Goal: Task Accomplishment & Management: Manage account settings

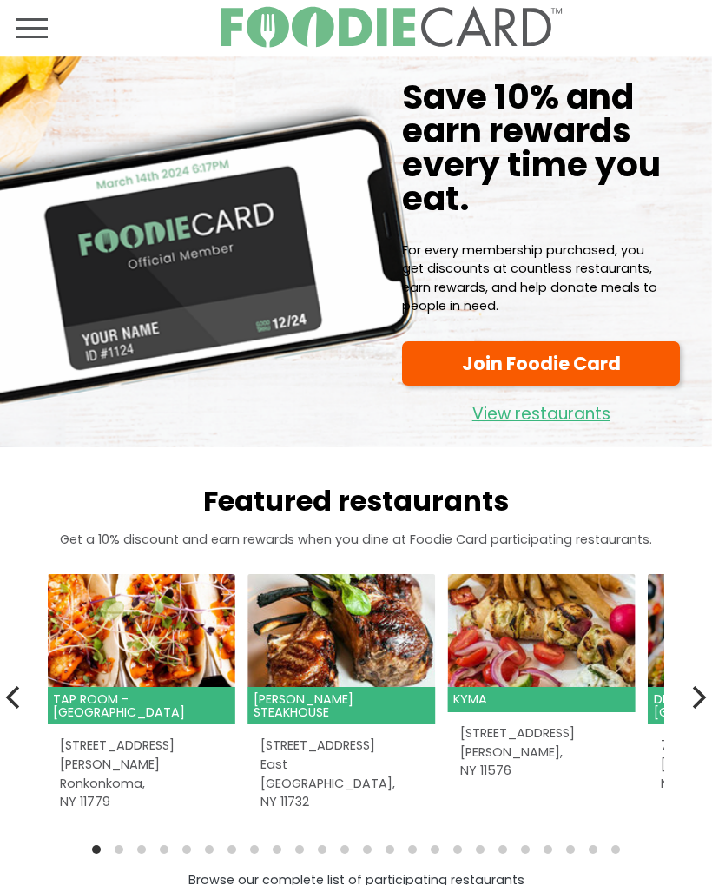
click at [34, 21] on span "Toggle navigation" at bounding box center [31, 27] width 31 height 21
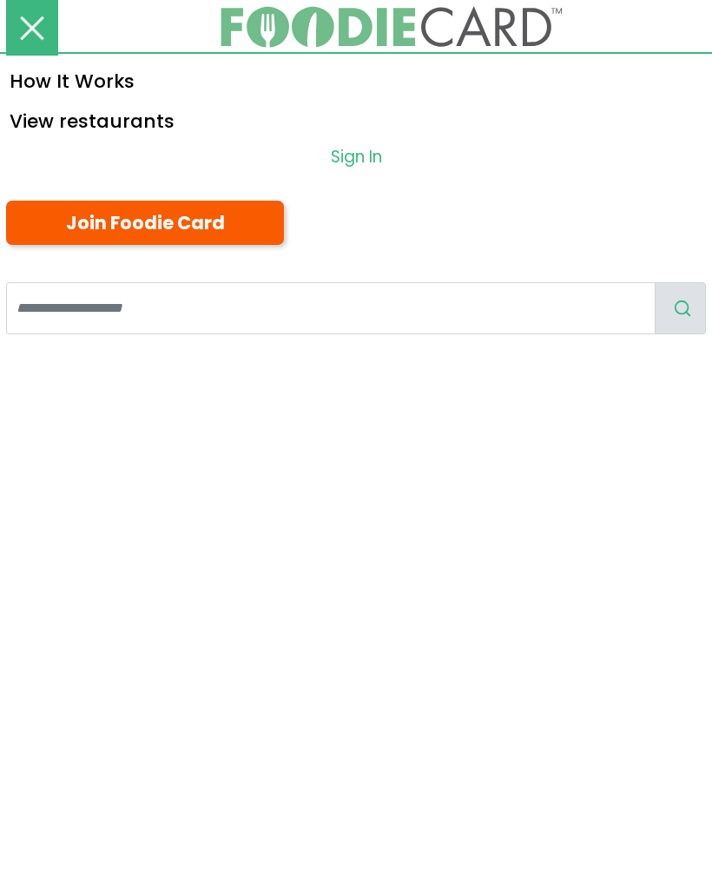
click at [356, 145] on link "Sign In" at bounding box center [356, 158] width 712 height 36
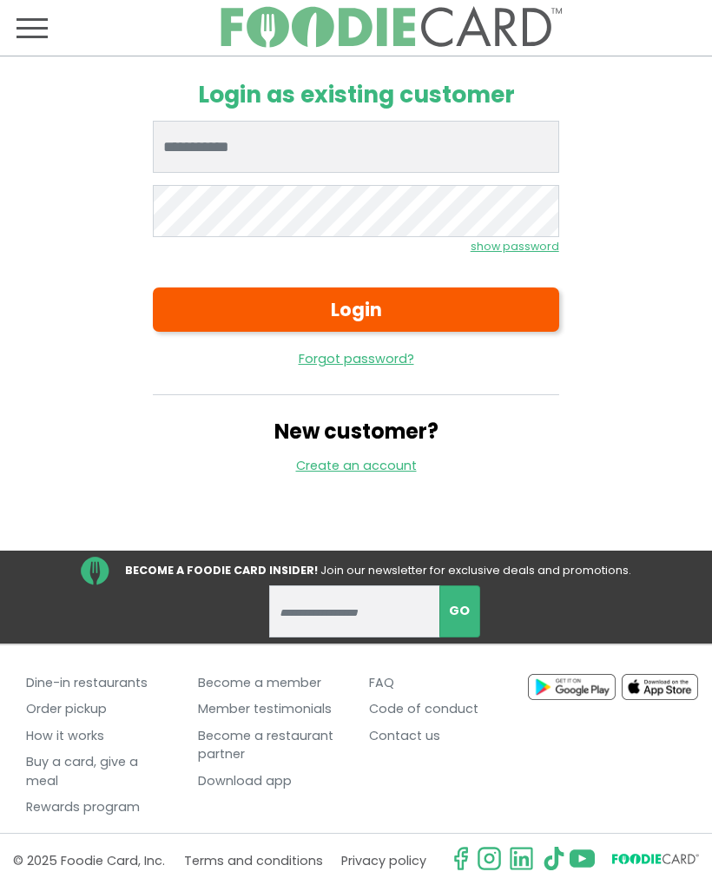
click at [443, 140] on input "Enter email" at bounding box center [355, 147] width 405 height 52
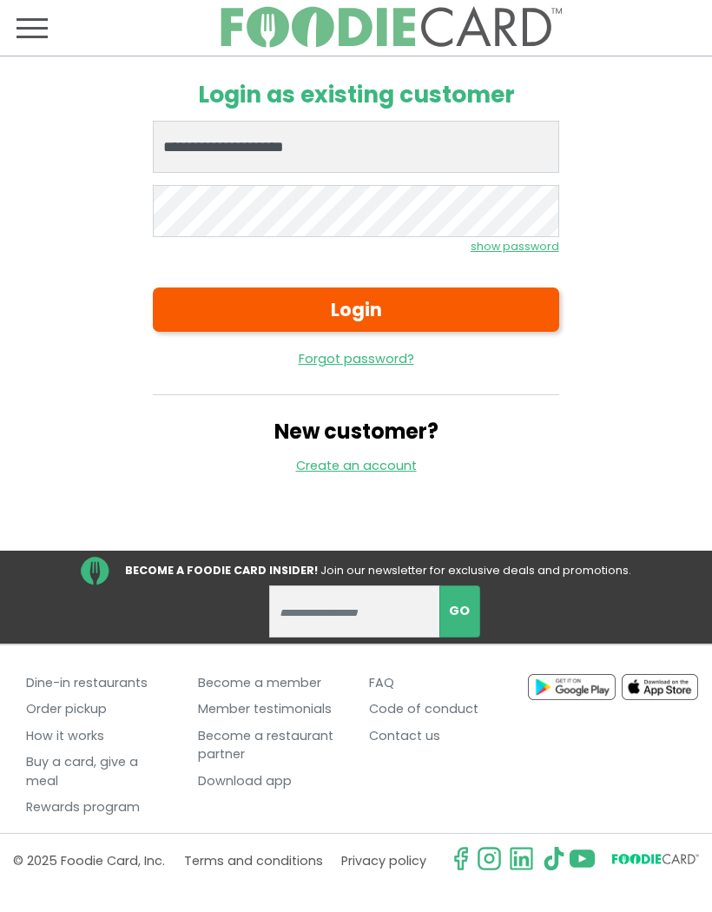
type input "**********"
click at [452, 289] on button "Login" at bounding box center [355, 309] width 405 height 44
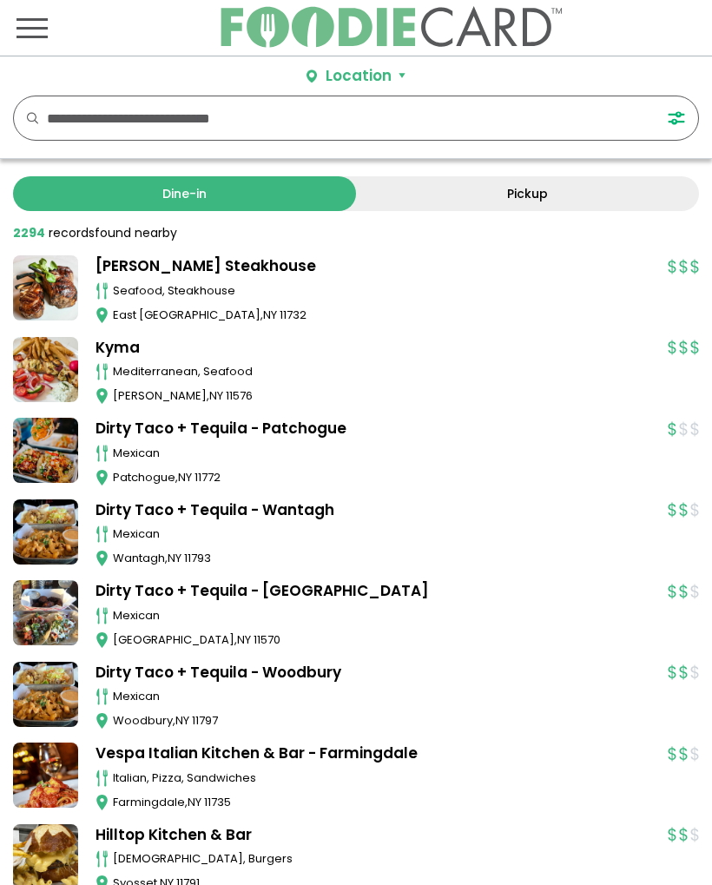
click at [33, 31] on span "Toggle navigation" at bounding box center [31, 27] width 31 height 21
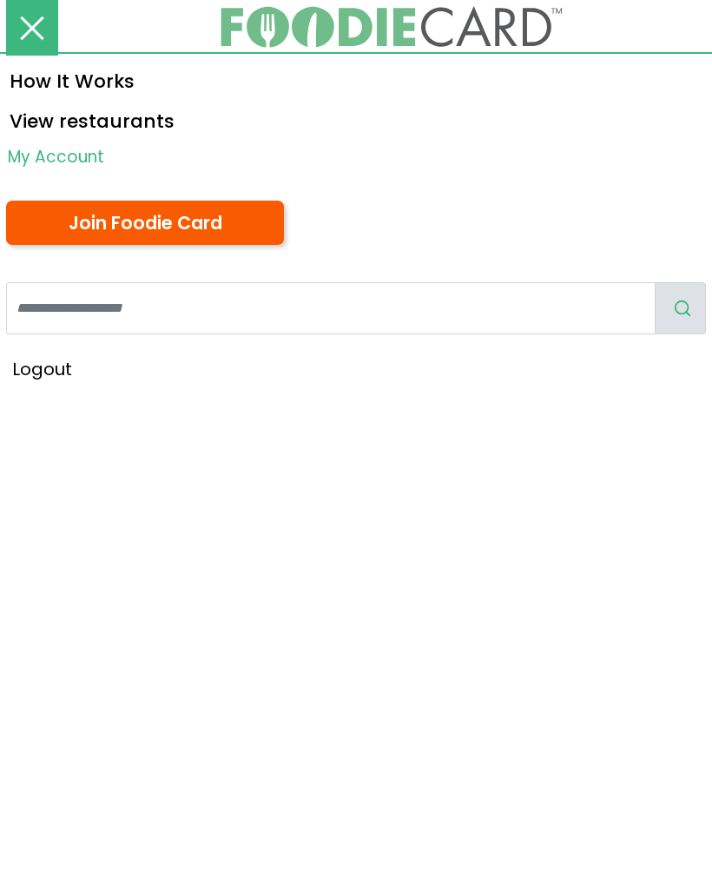
click at [91, 152] on link "My Account" at bounding box center [356, 158] width 712 height 36
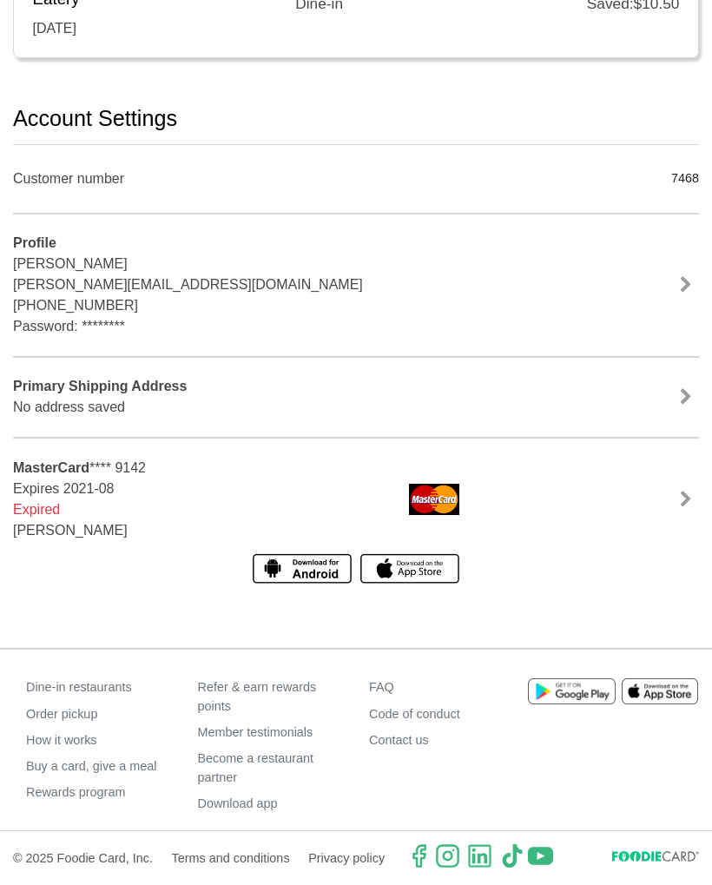
scroll to position [1591, 0]
